Goal: Task Accomplishment & Management: Complete application form

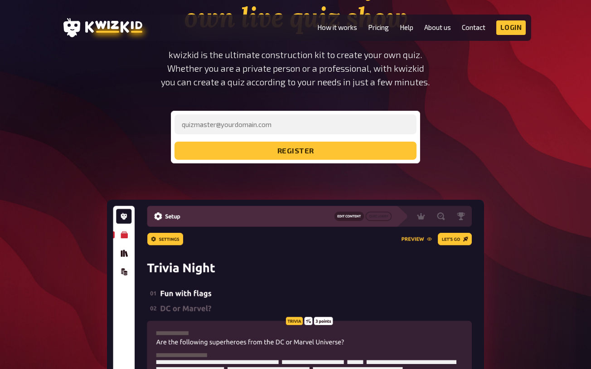
scroll to position [71, 0]
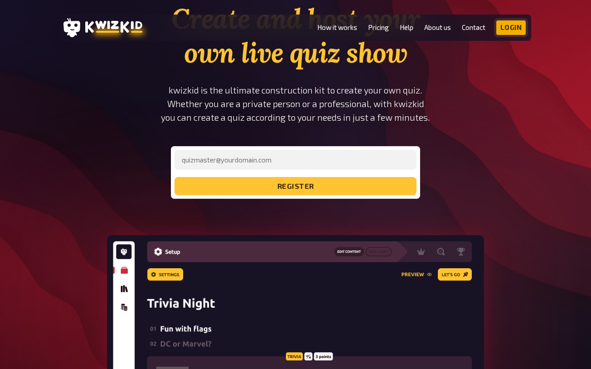
click at [505, 25] on link "Login" at bounding box center [512, 27] width 30 height 15
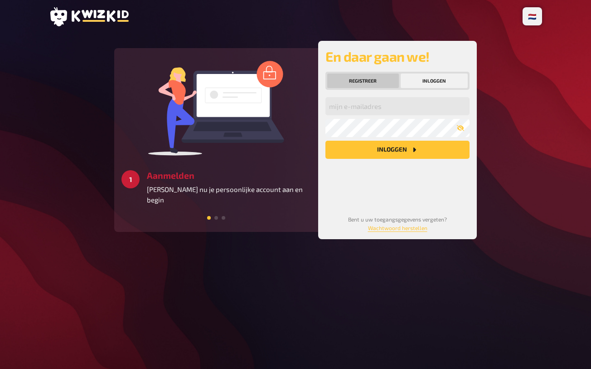
click at [373, 78] on button "Registreer" at bounding box center [363, 80] width 72 height 15
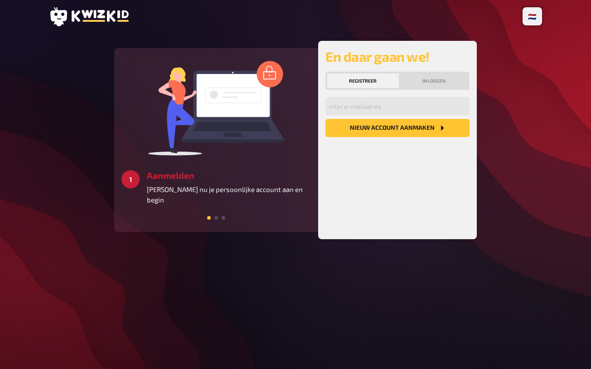
click at [367, 131] on button "Nieuw account aanmaken" at bounding box center [398, 128] width 144 height 18
click at [367, 130] on button "Nieuw account aanmaken" at bounding box center [398, 128] width 144 height 18
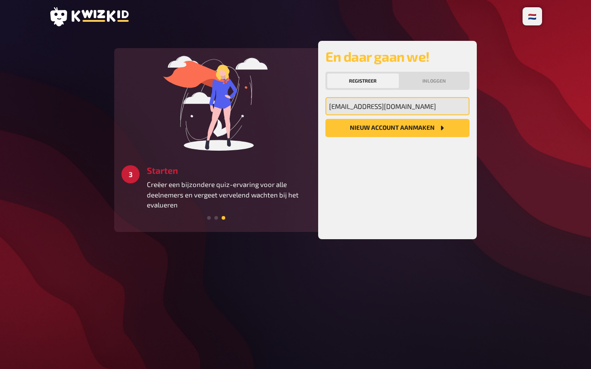
type input "nadaibrahim717@gmail.com"
click at [398, 128] on button "Nieuw account aanmaken" at bounding box center [398, 128] width 144 height 18
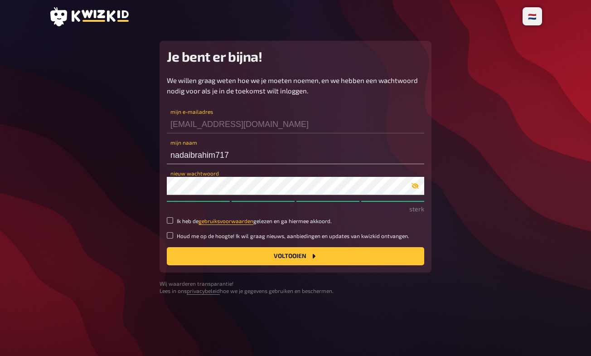
click at [416, 184] on icon "button" at bounding box center [415, 186] width 7 height 6
click at [161, 182] on div "Je bent er bijna! We willen graag weten hoe we je moeten noemen, en we hebben e…" at bounding box center [296, 157] width 272 height 232
click at [296, 255] on button "Voltooien" at bounding box center [296, 256] width 258 height 18
click at [171, 234] on input "Houd me op de hoogte! Ik wil graag nieuws, aanbiedingen en updates van kwizkid …" at bounding box center [170, 235] width 6 height 6
checkbox input "true"
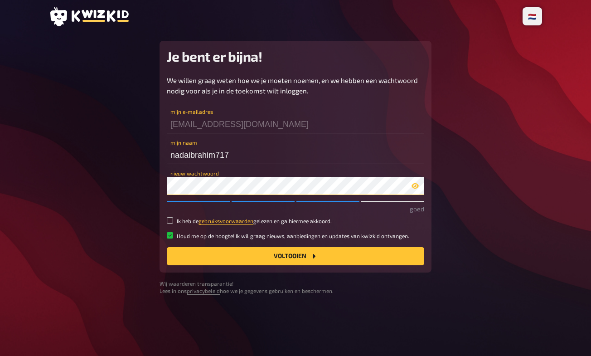
click at [296, 255] on button "Voltooien" at bounding box center [296, 256] width 258 height 18
click at [241, 259] on button "Voltooien" at bounding box center [296, 256] width 258 height 18
click at [253, 256] on button "Voltooien" at bounding box center [296, 256] width 258 height 18
click at [168, 221] on input "Ik heb de gebruiksvoorwaarden gelezen en ga hiermee akkoord." at bounding box center [170, 220] width 6 height 6
checkbox input "true"
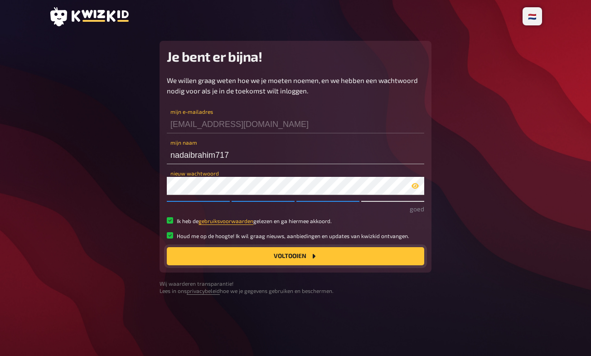
click at [205, 262] on button "Voltooien" at bounding box center [296, 256] width 258 height 18
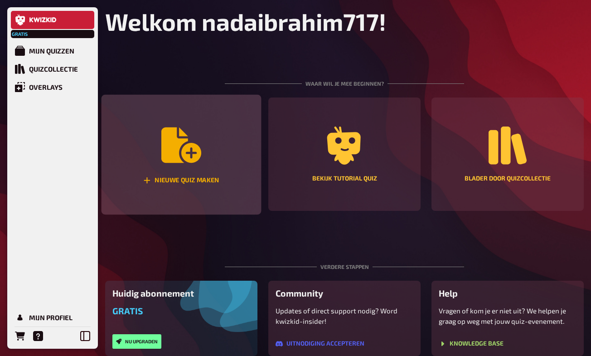
click at [187, 188] on div "Nieuwe quiz maken" at bounding box center [182, 155] width 160 height 120
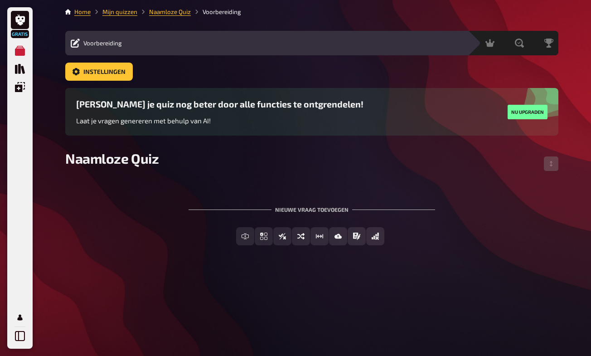
click at [141, 45] on div "Inhoud bewerken Quizlobby" at bounding box center [294, 43] width 335 height 11
click at [526, 112] on button "Nu upgraden" at bounding box center [528, 112] width 40 height 15
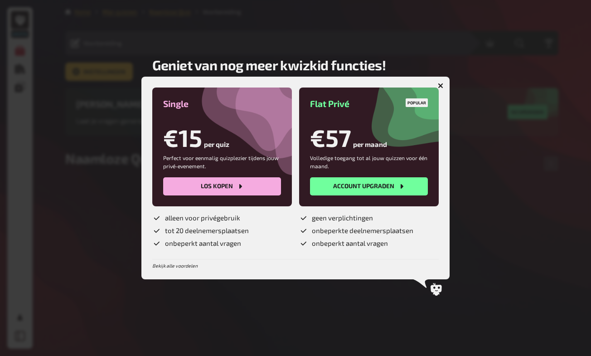
click at [443, 86] on icon "button" at bounding box center [440, 85] width 5 height 5
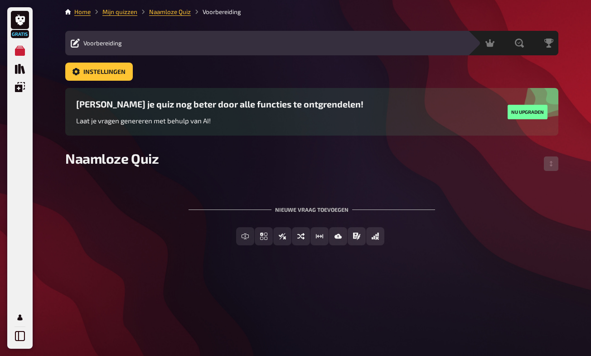
click at [296, 1] on div "Home Mijn quizzen Naamloze Quiz Voorbereiding Voorbereiding Inhoud bewerken Qui…" at bounding box center [312, 178] width 508 height 356
